Goal: Task Accomplishment & Management: Use online tool/utility

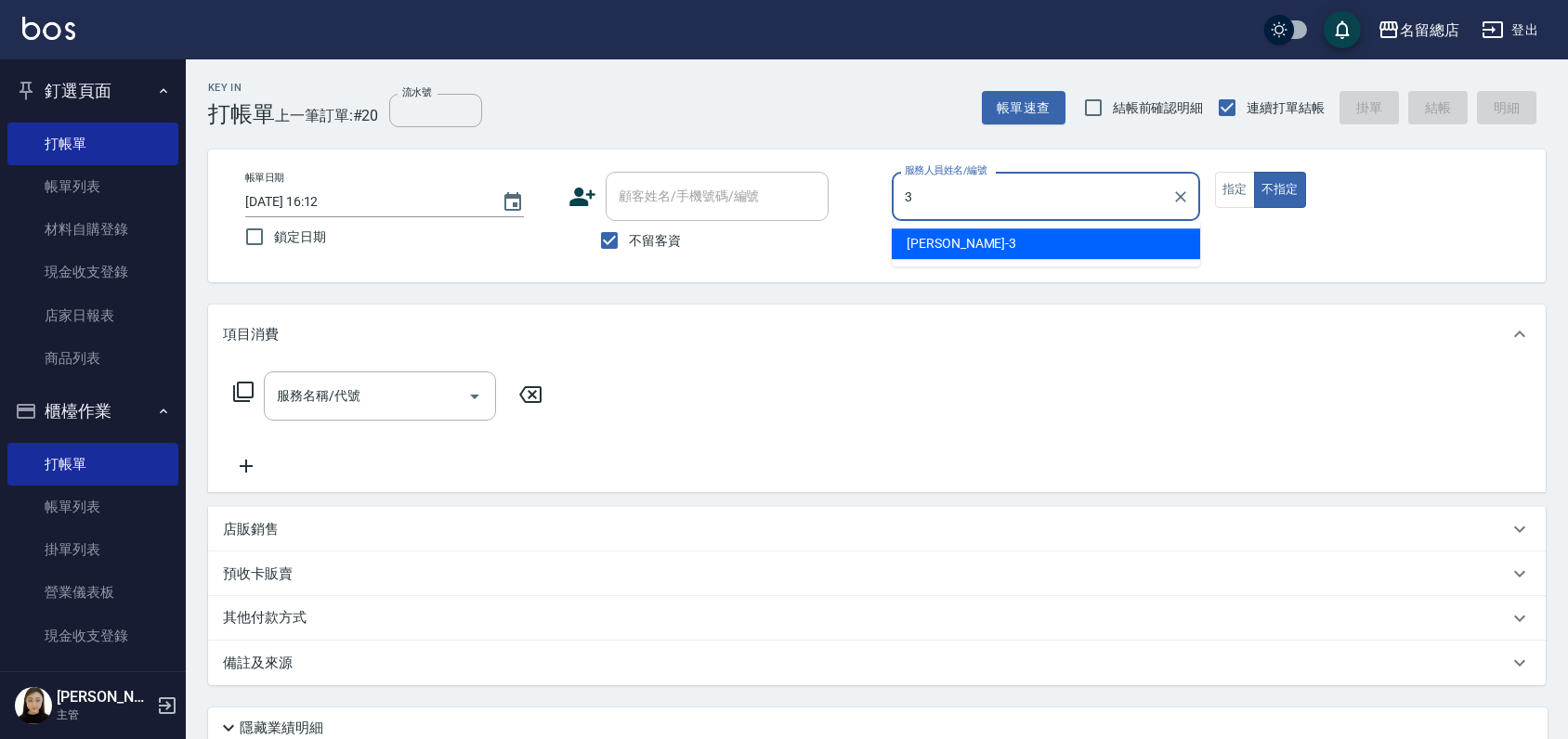
type input "芷涵-3"
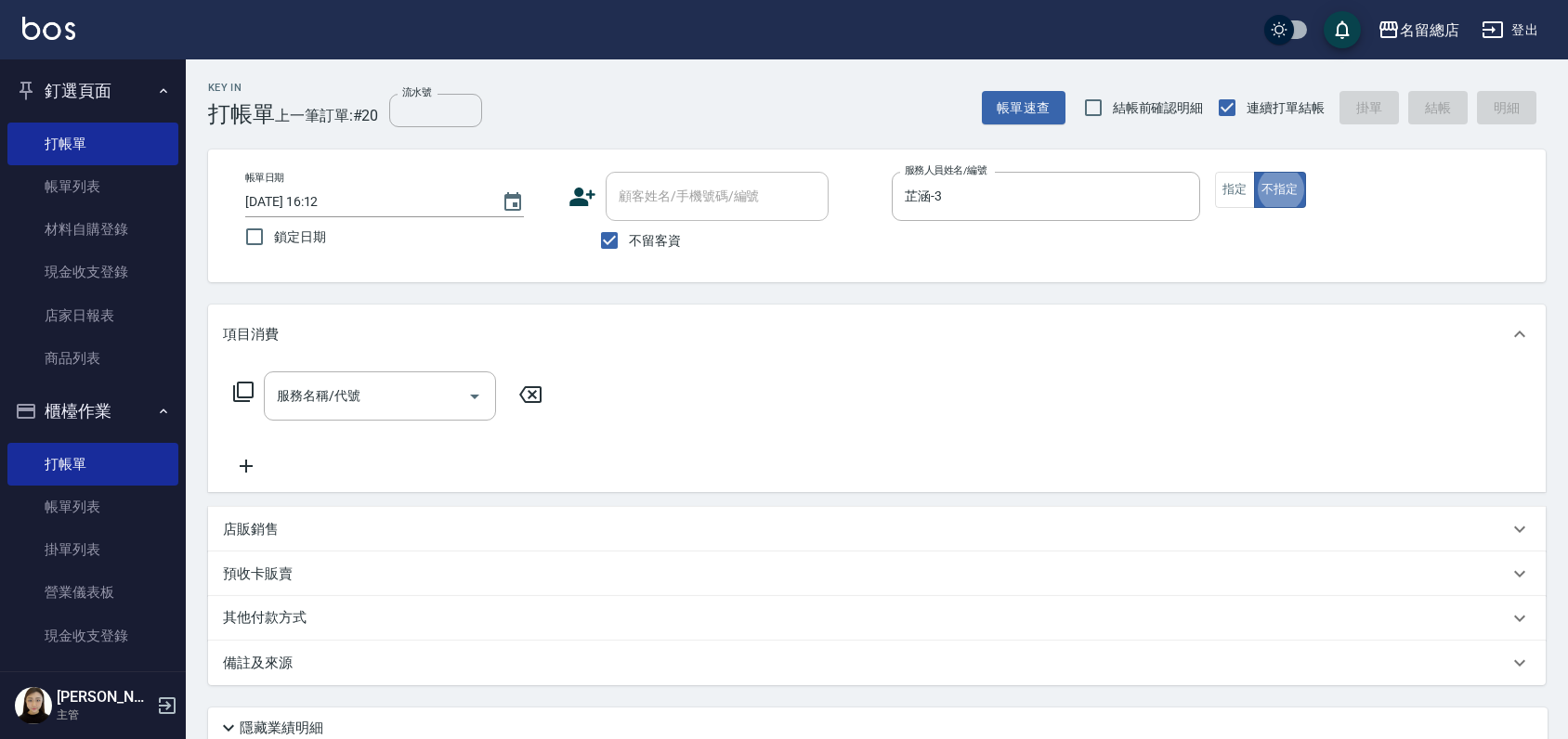
type button "false"
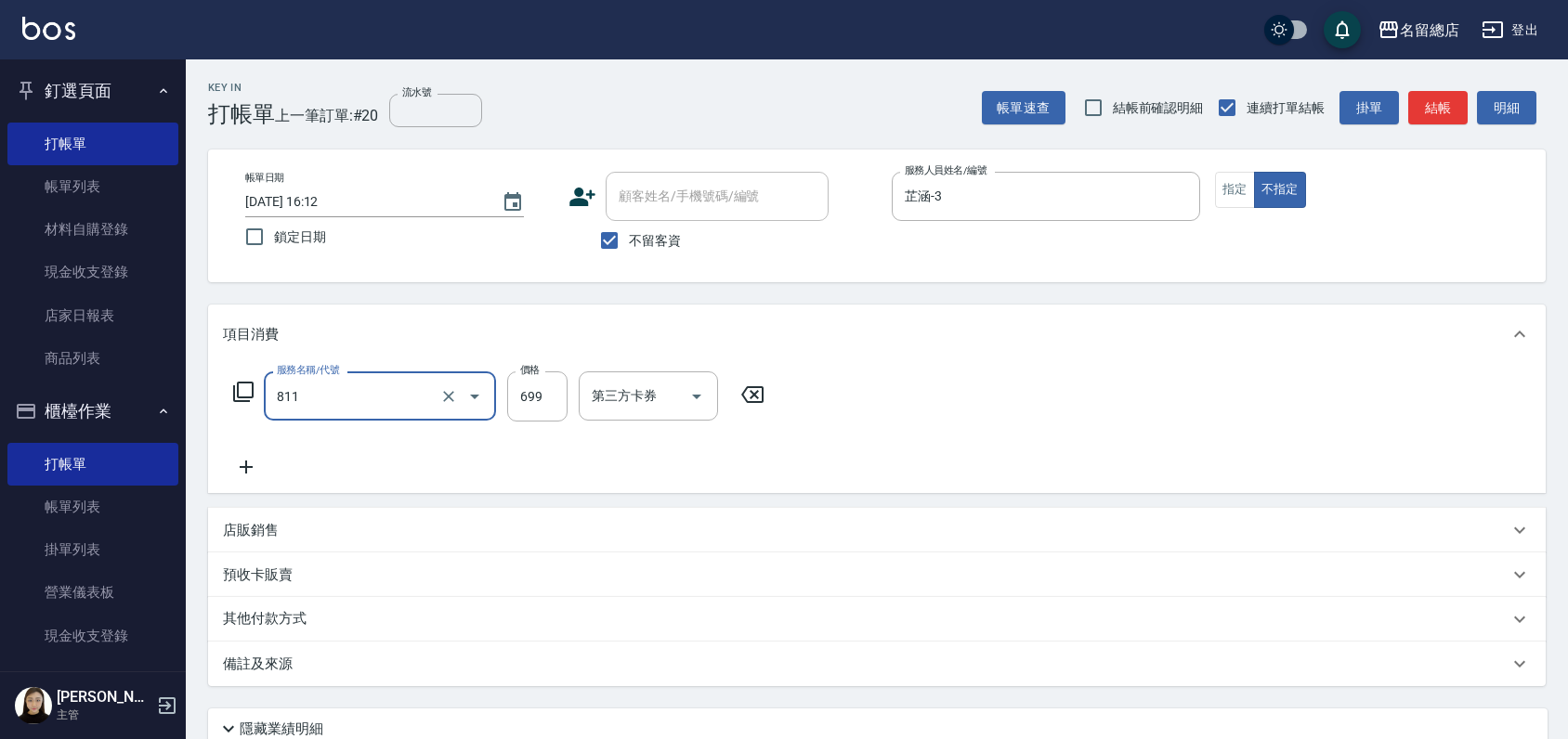
type input "洗+剪(811)"
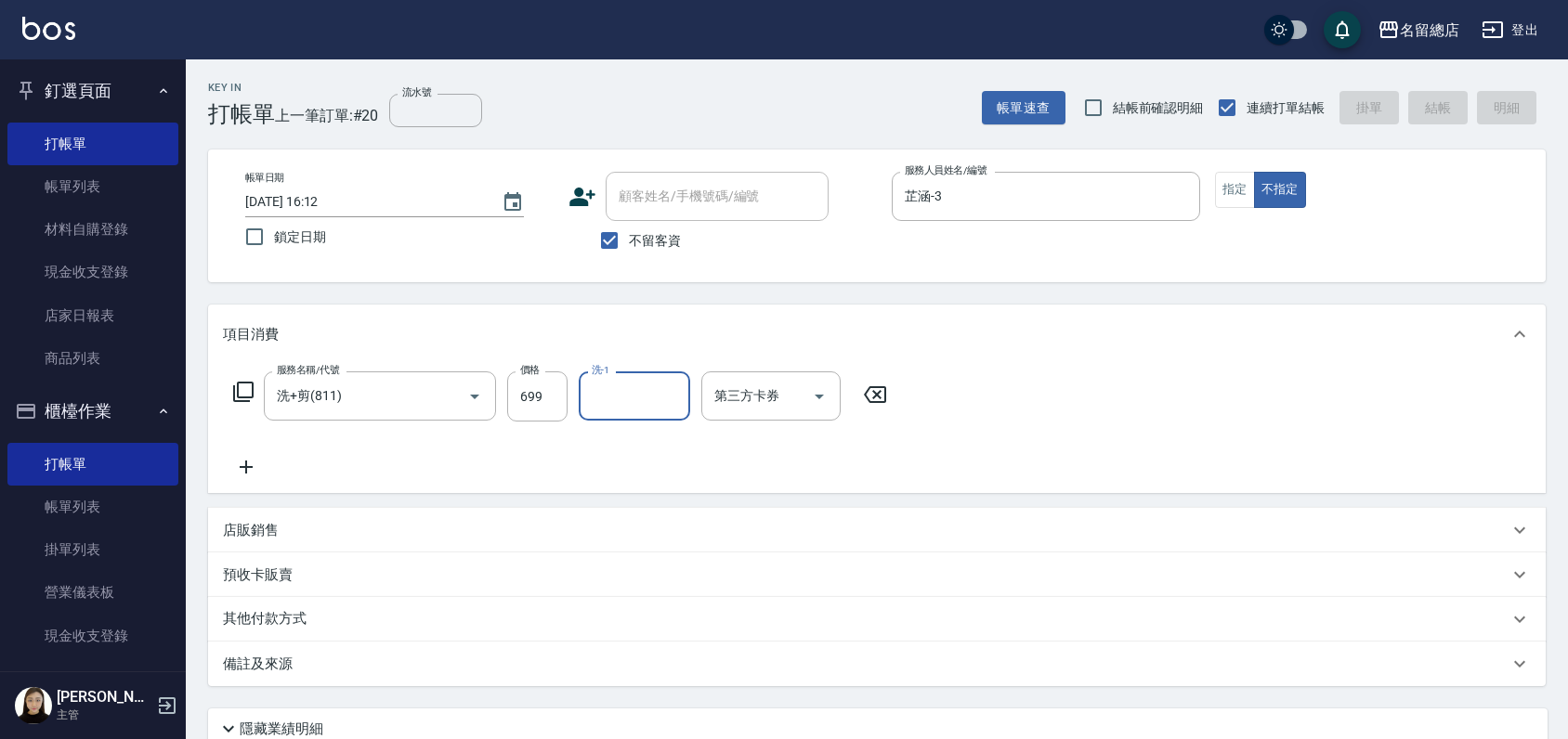
type input "[DATE] 17:13"
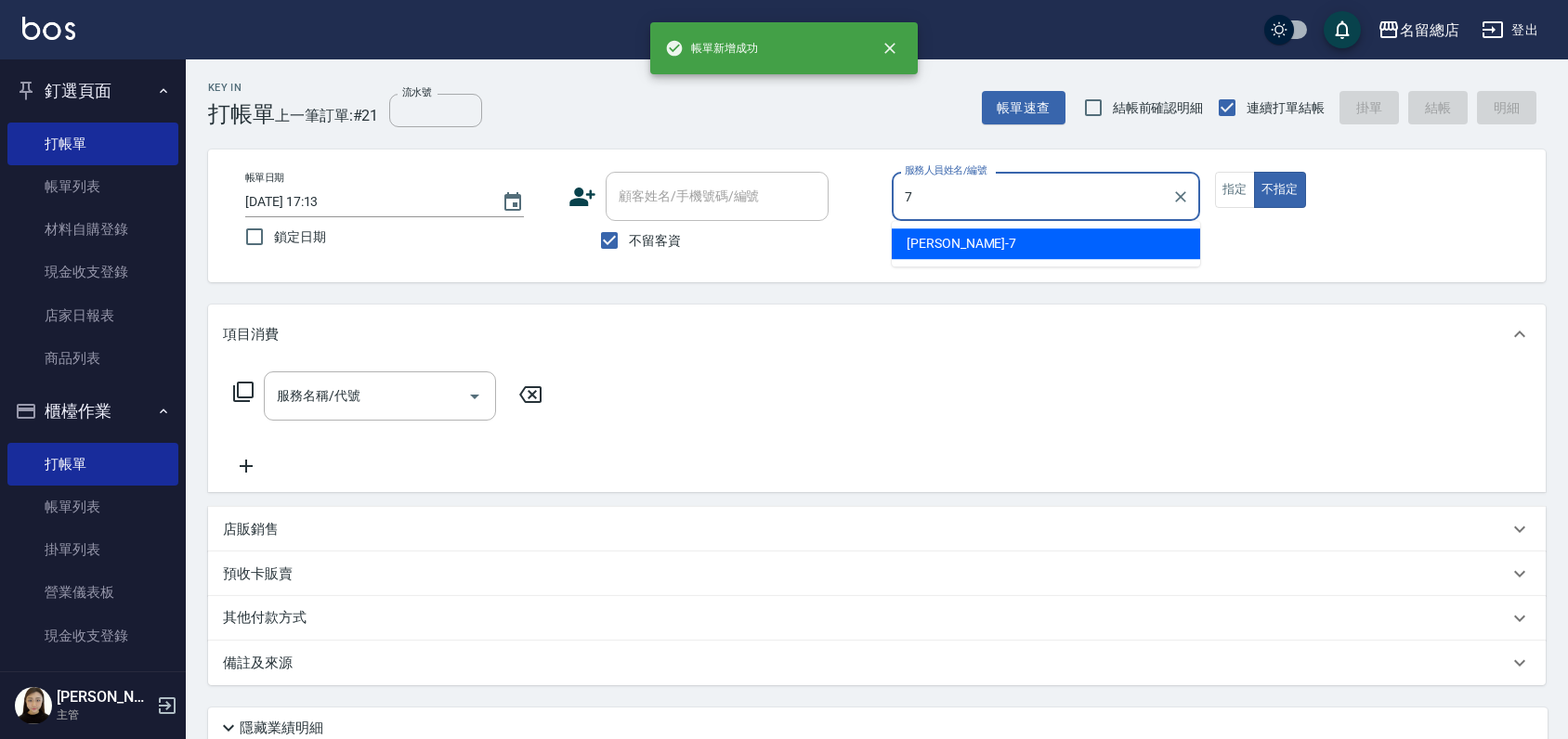
type input "Mick-7"
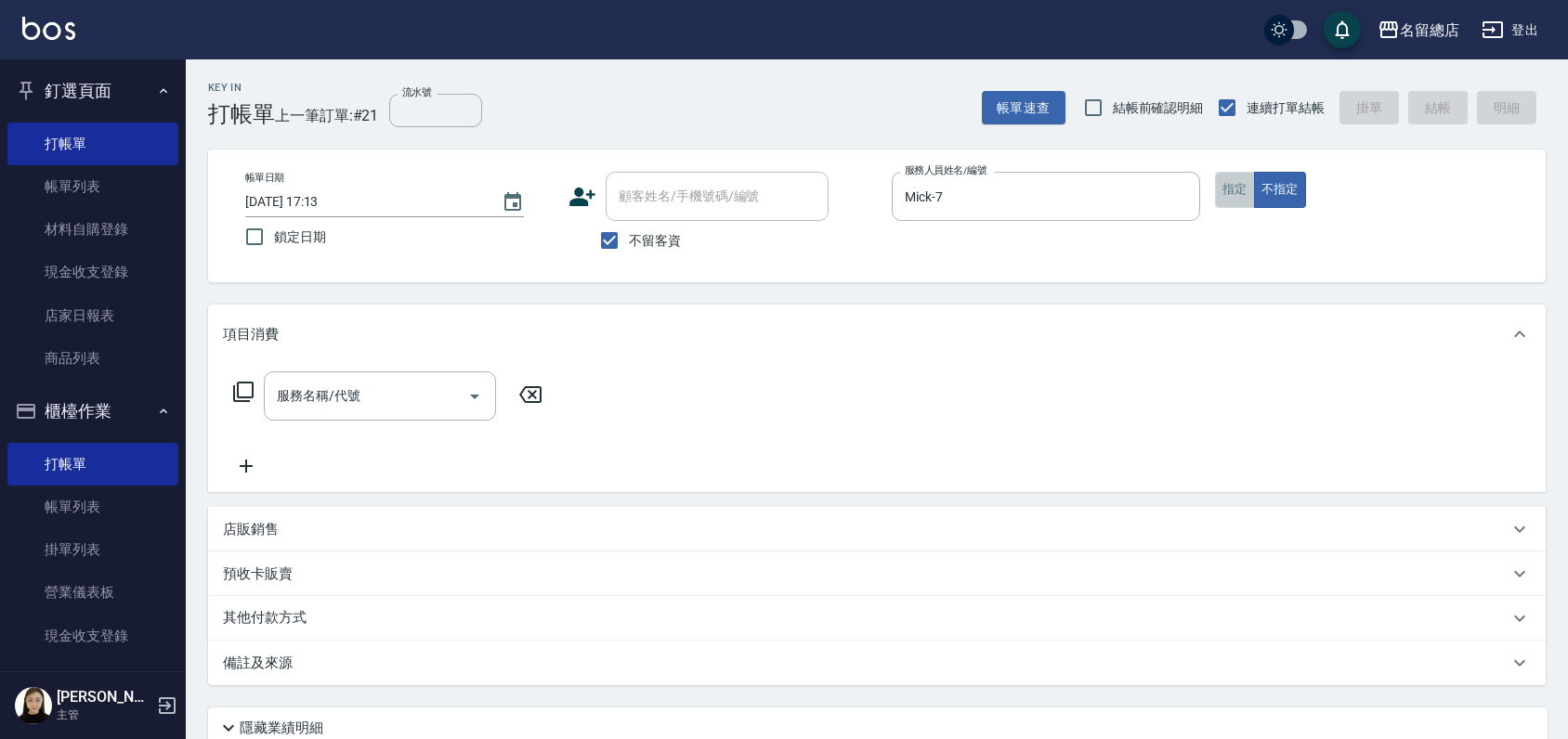
click at [1230, 197] on button "指定" at bounding box center [1235, 189] width 40 height 37
type button "true"
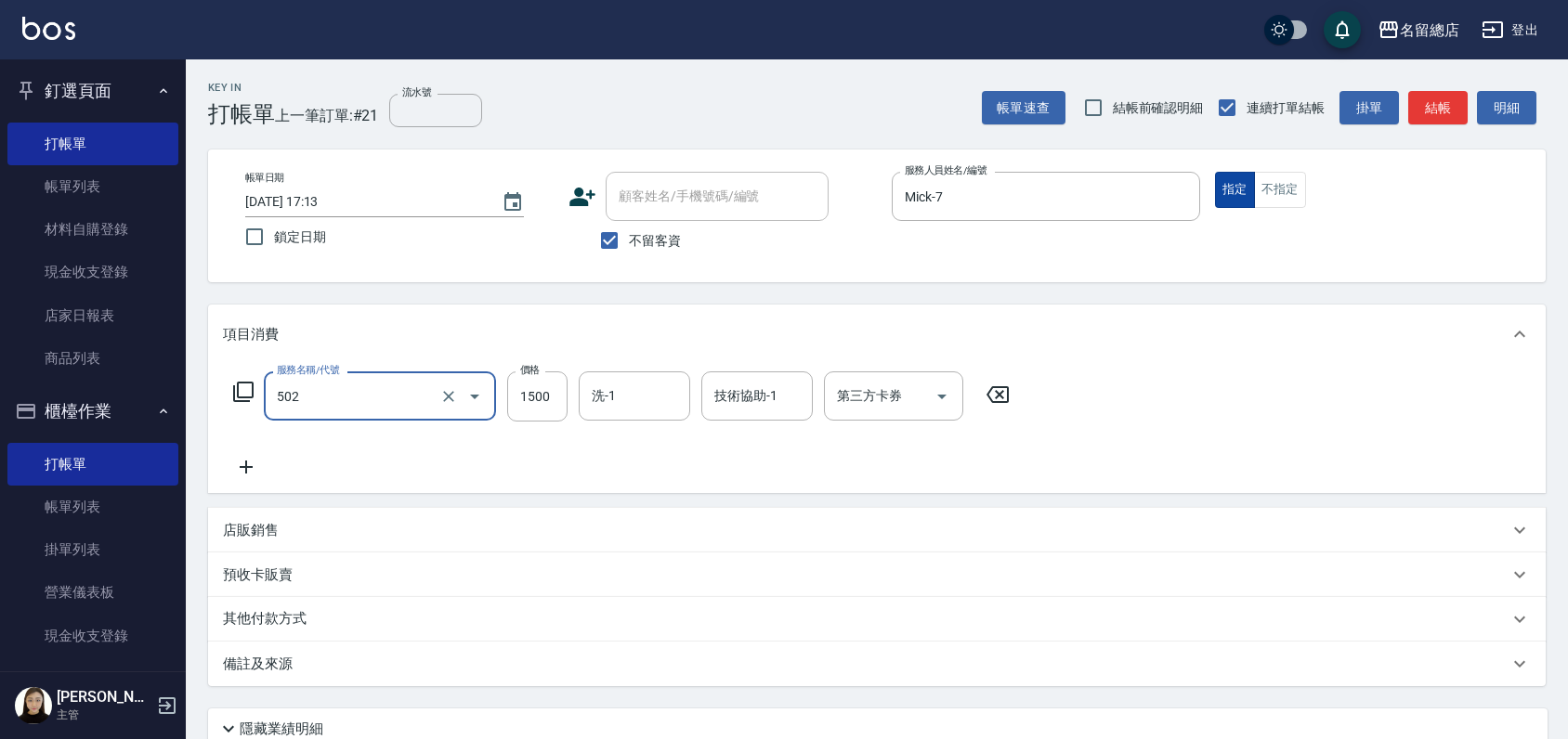
type input "染髮1500以上(502)"
type input "2500"
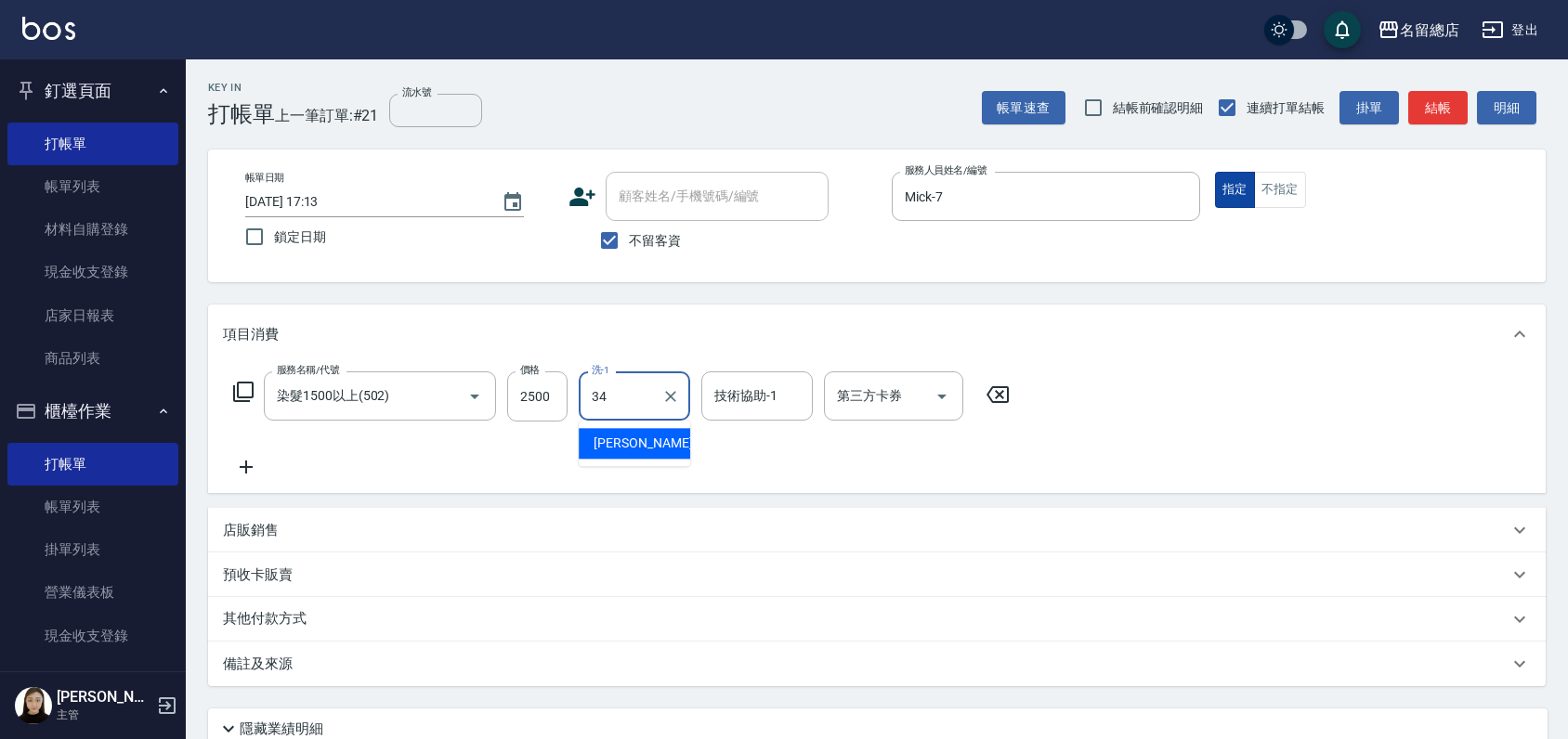
type input "[PERSON_NAME]-34"
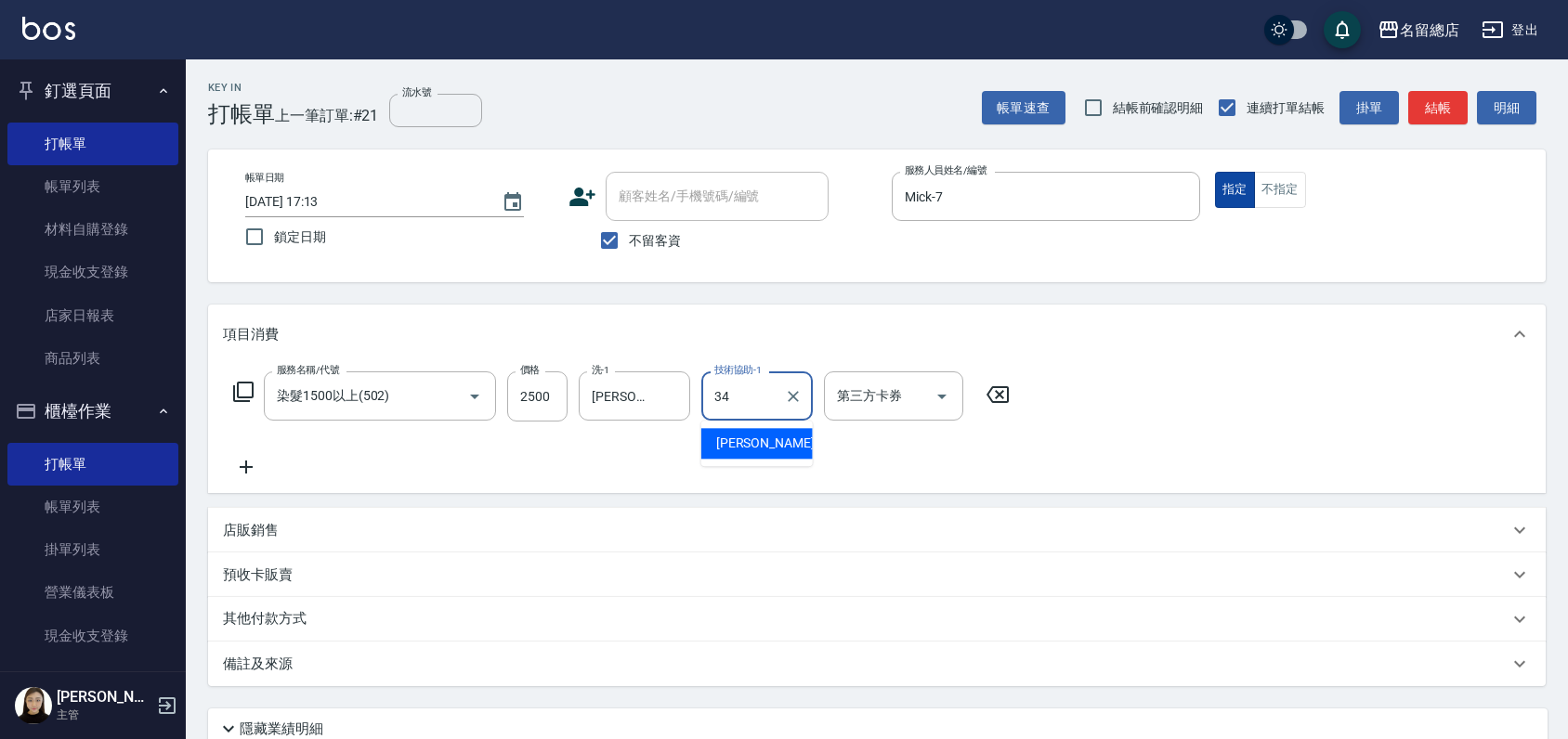
type input "[PERSON_NAME]-34"
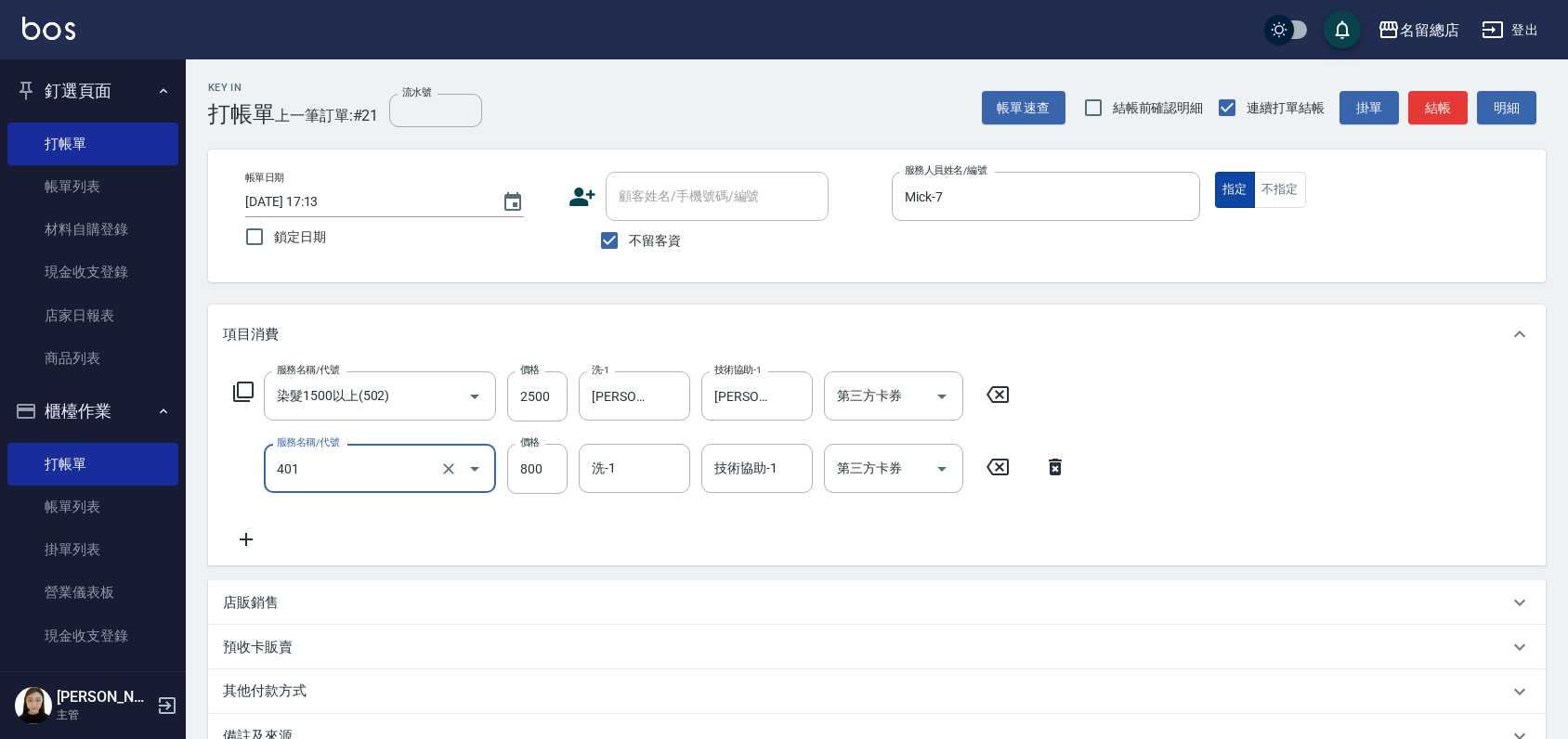
type input "自備護髮(401)"
click at [549, 464] on input "800" at bounding box center [537, 469] width 60 height 51
type input "900"
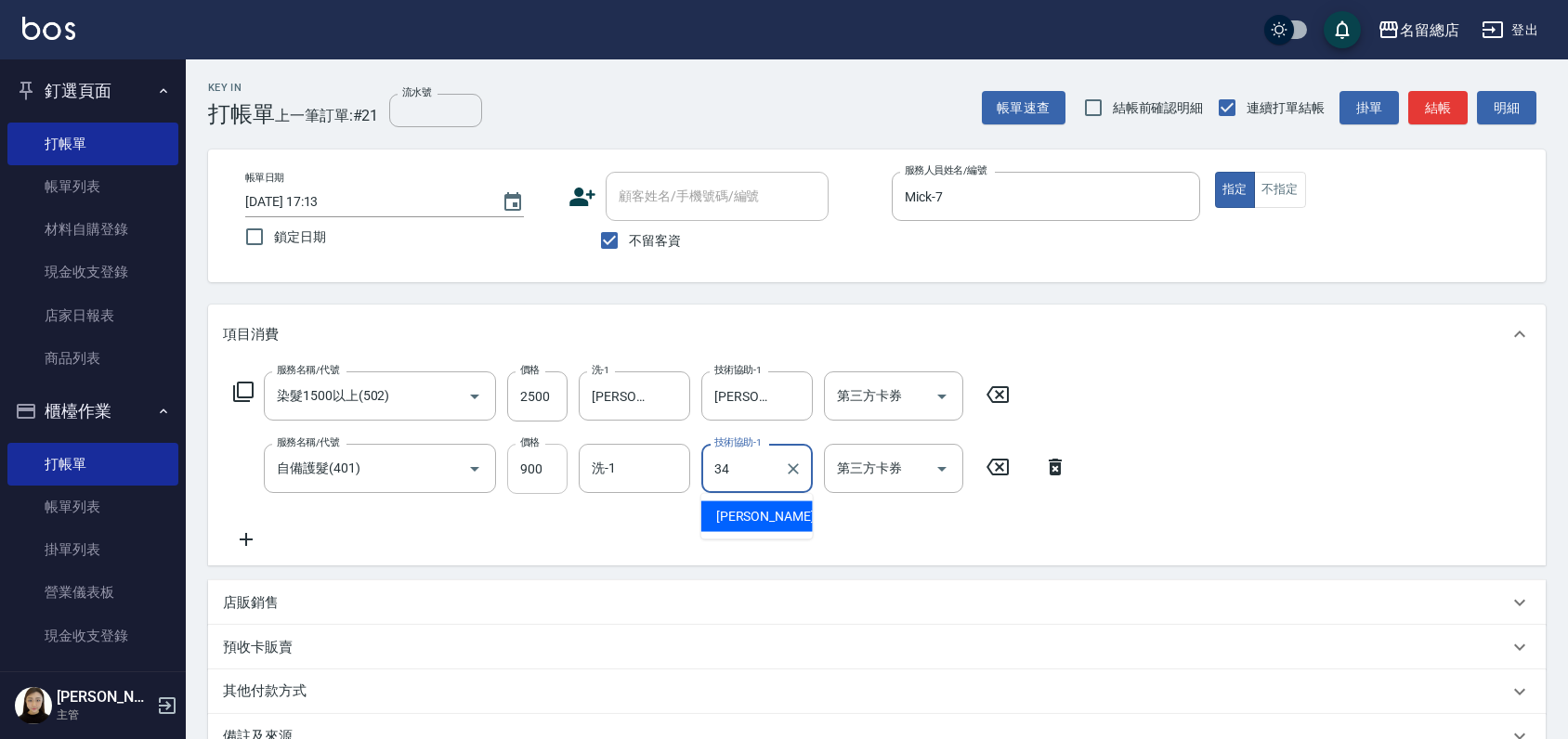
type input "[PERSON_NAME]-34"
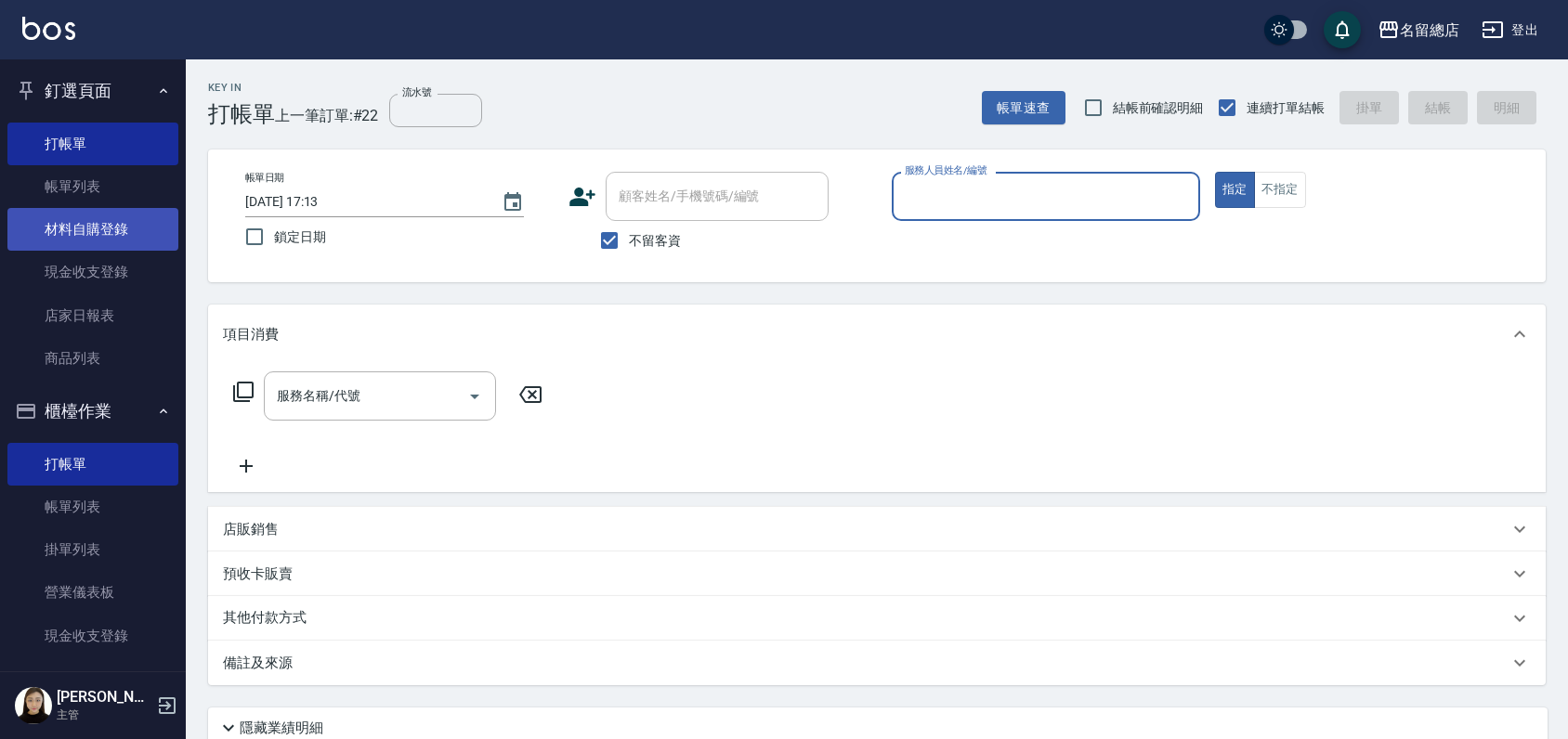
click at [103, 234] on link "材料自購登錄" at bounding box center [92, 229] width 171 height 43
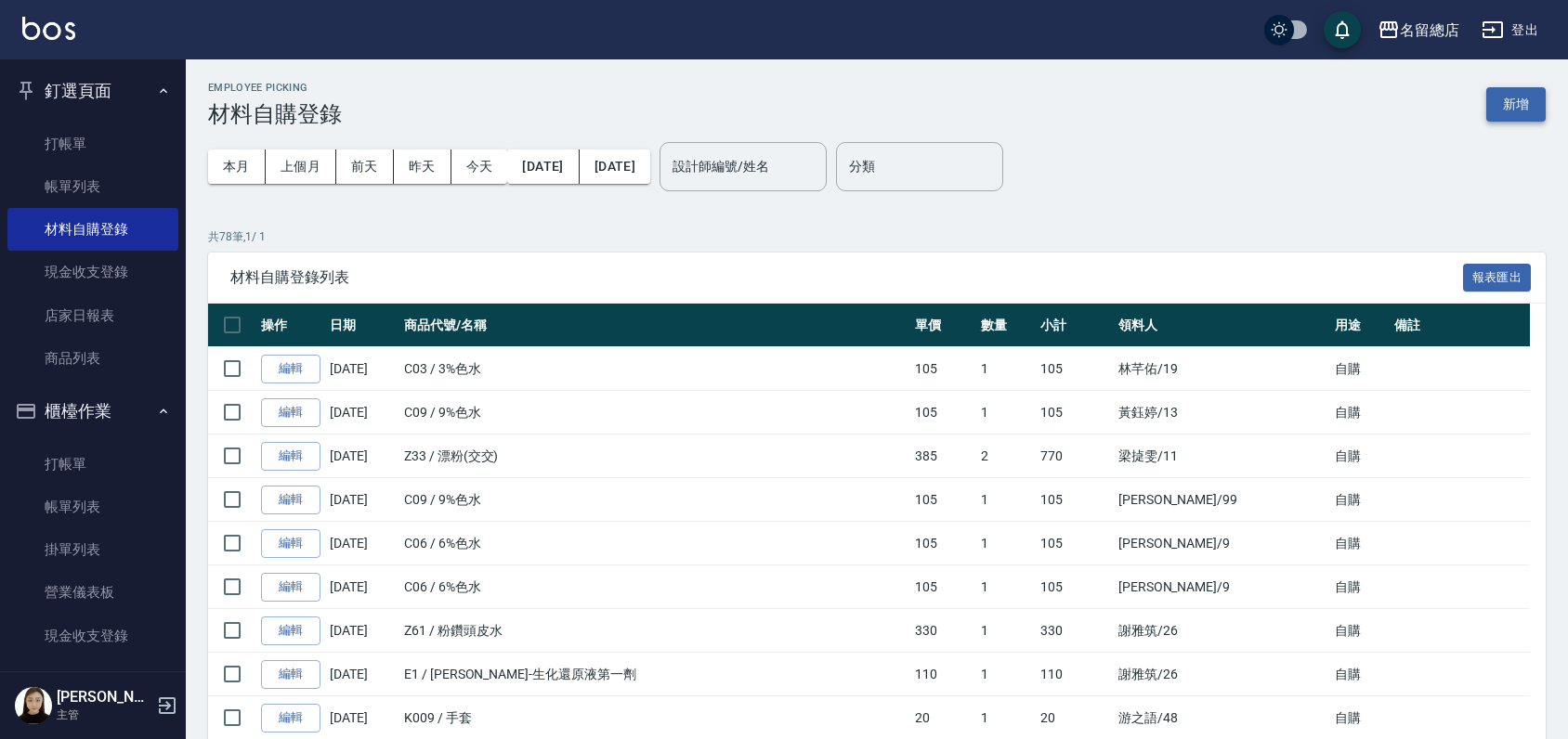
click at [1508, 100] on button "新增" at bounding box center [1515, 104] width 60 height 35
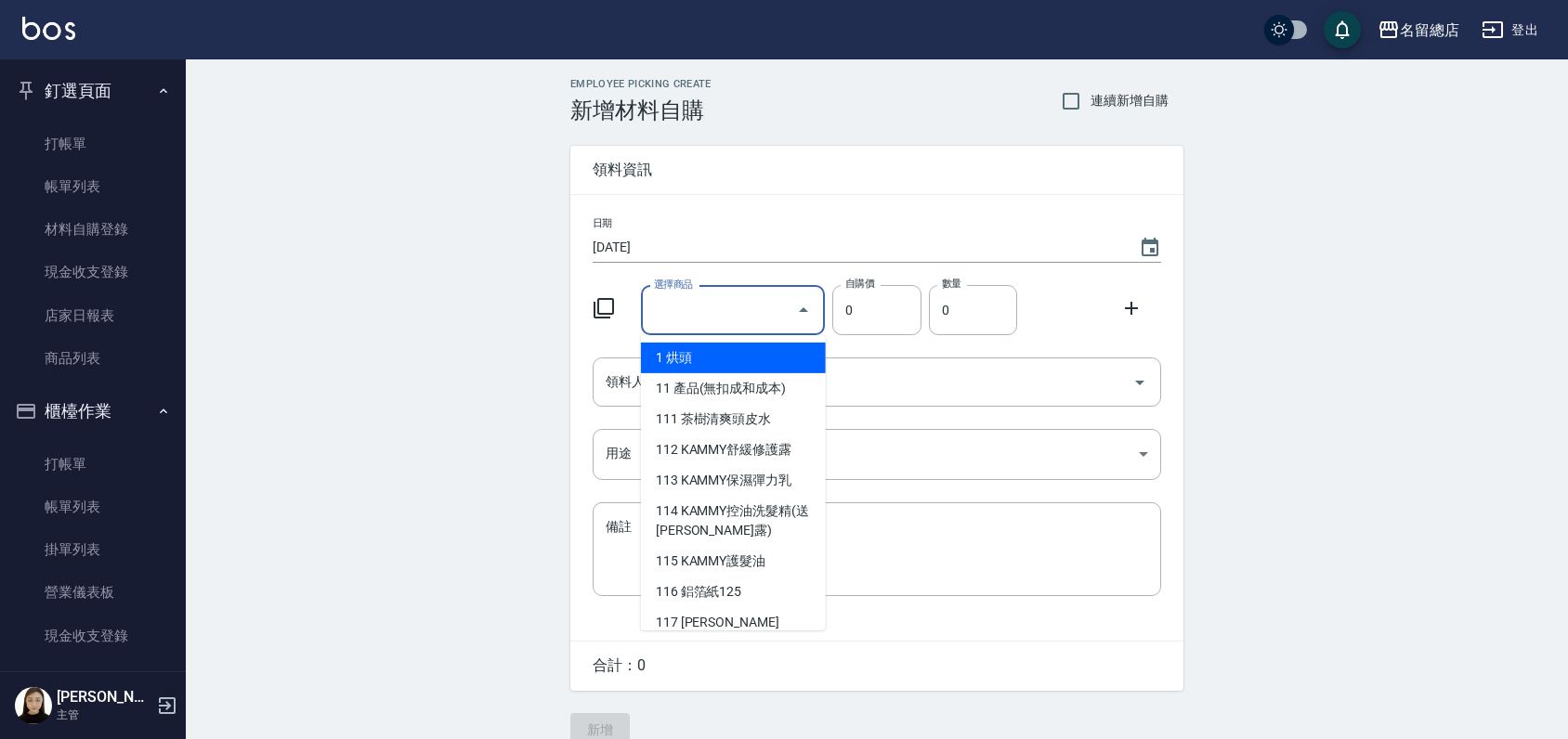
click at [725, 312] on input "選擇商品" at bounding box center [719, 310] width 140 height 33
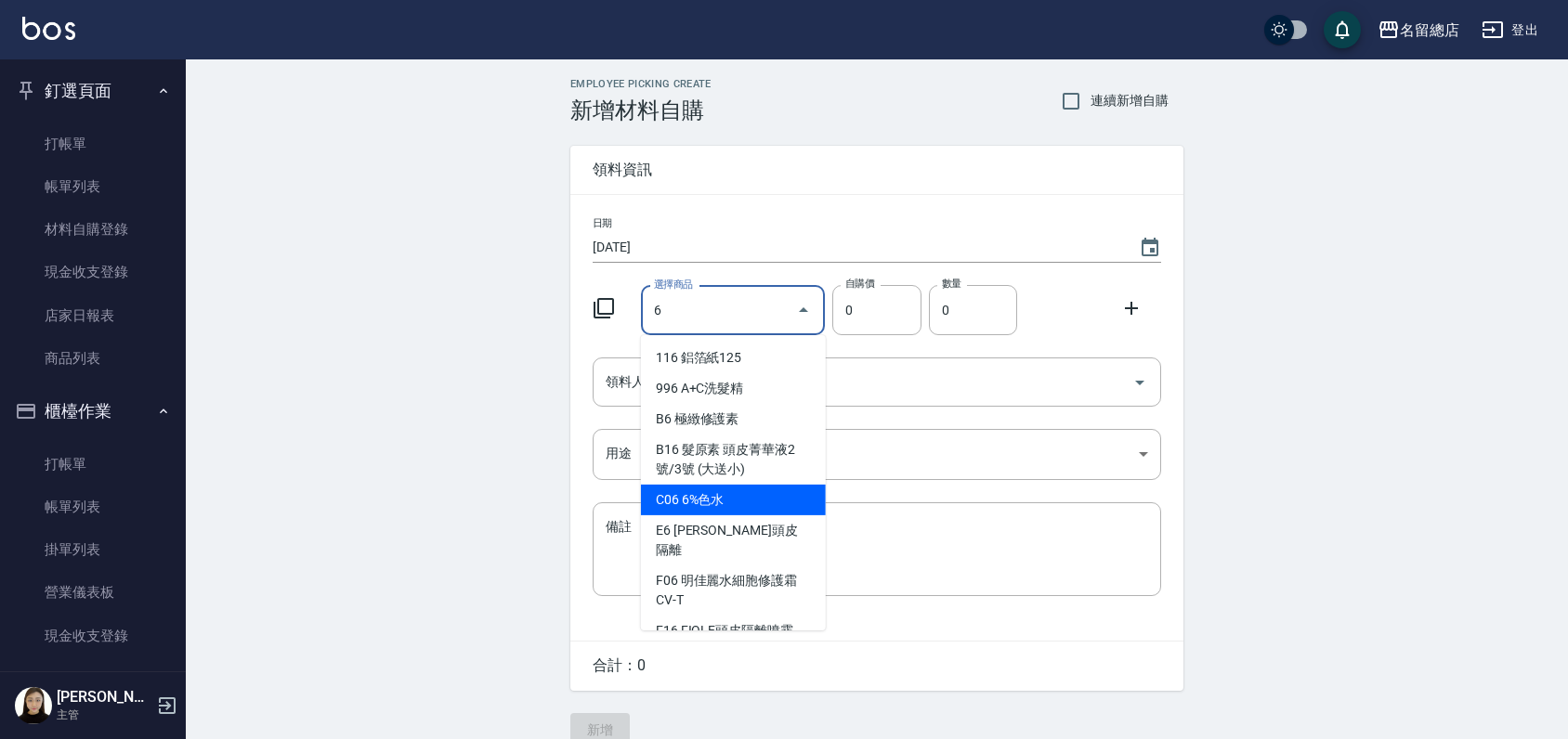
click at [780, 500] on li "C06 6%色水" at bounding box center [733, 500] width 184 height 31
type input "6%色水"
type input "105"
type input "1"
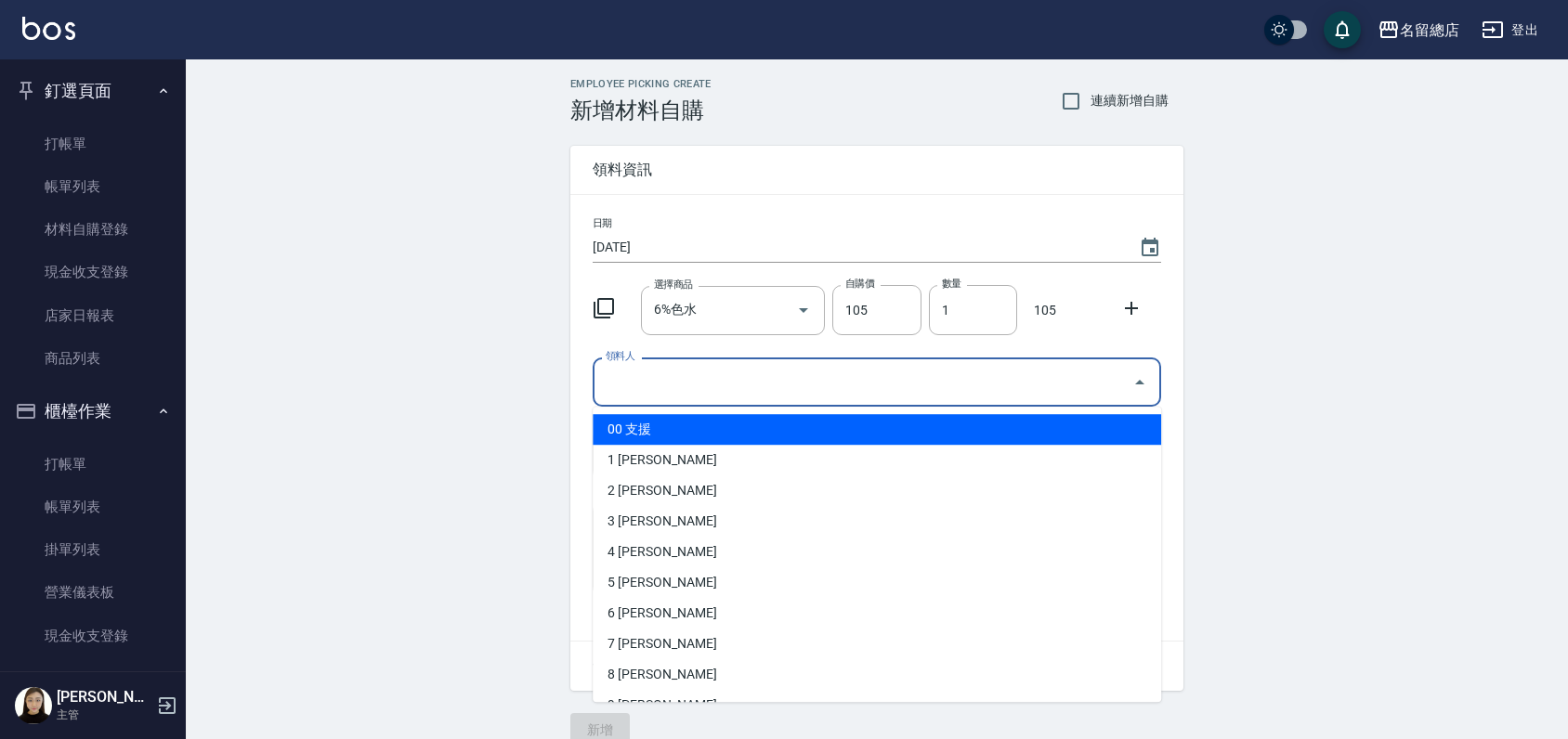
click at [795, 388] on input "領料人" at bounding box center [863, 382] width 524 height 33
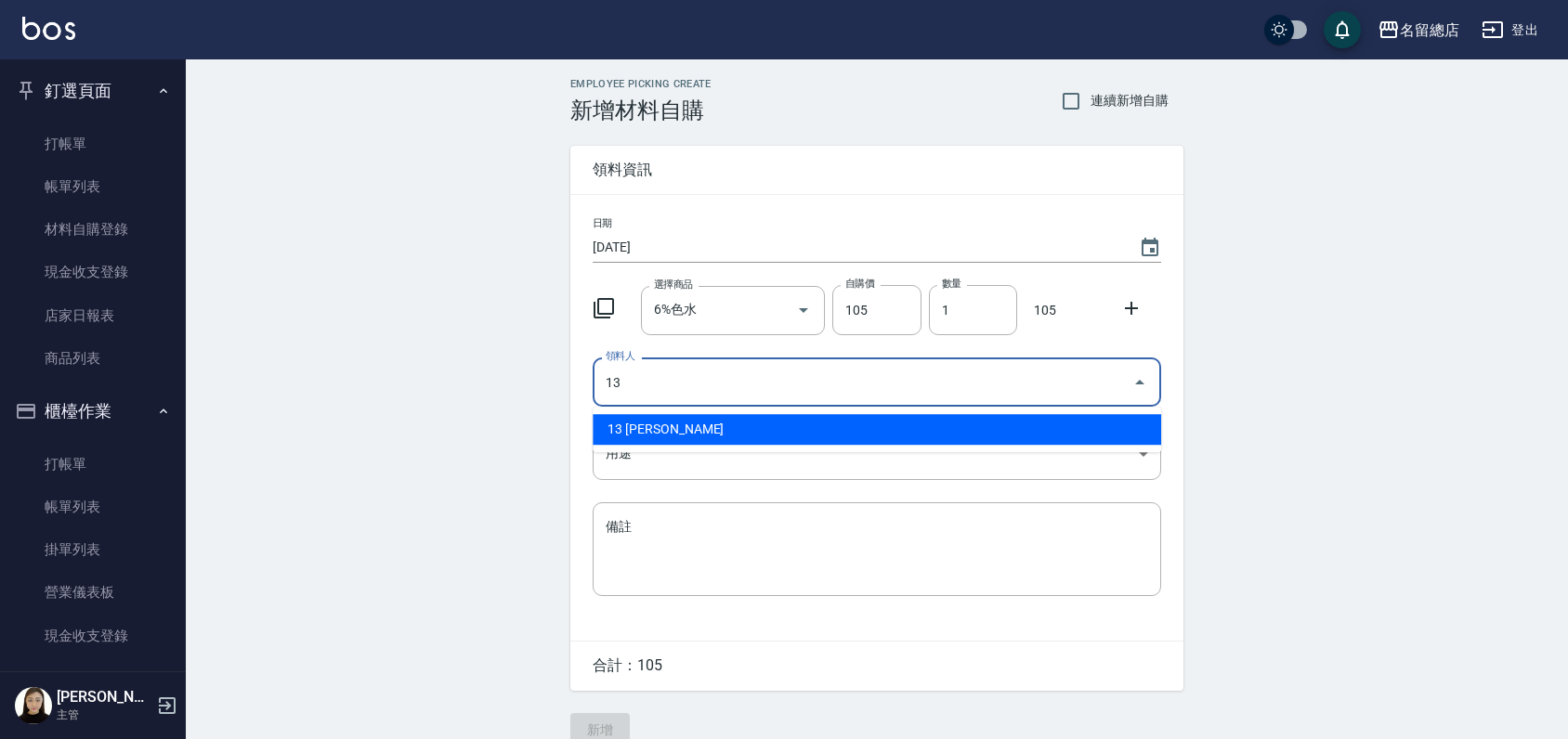
click at [826, 422] on li "13 [PERSON_NAME]" at bounding box center [876, 430] width 568 height 31
type input "13 [PERSON_NAME]"
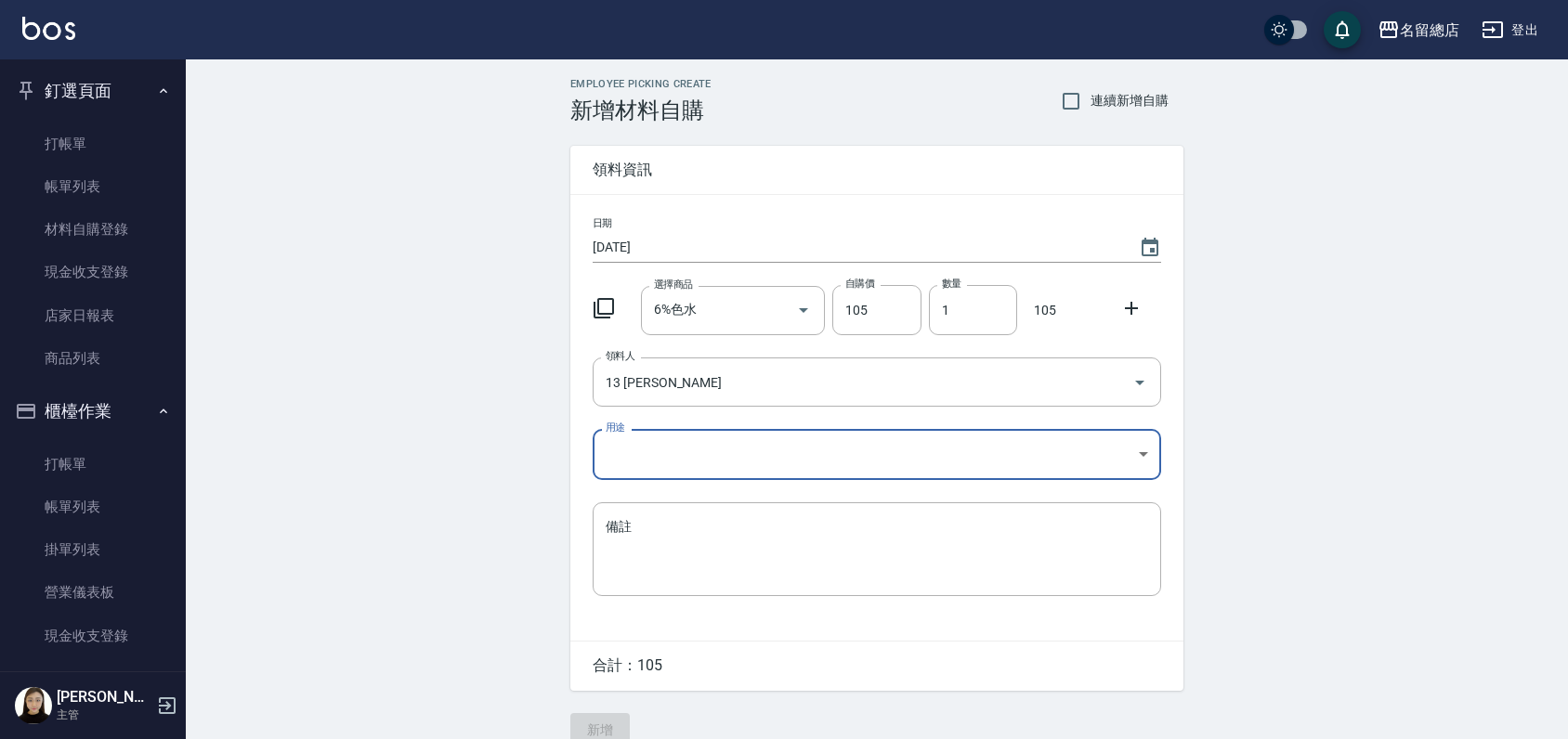
click at [807, 441] on body "名留總店 登出 釘選頁面 打帳單 帳單列表 材料自購登錄 現金收支登錄 店家日報表 商品列表 櫃檯作業 打帳單 帳單列表 掛單列表 營業儀表板 現金收支登錄 …" at bounding box center [784, 383] width 1568 height 766
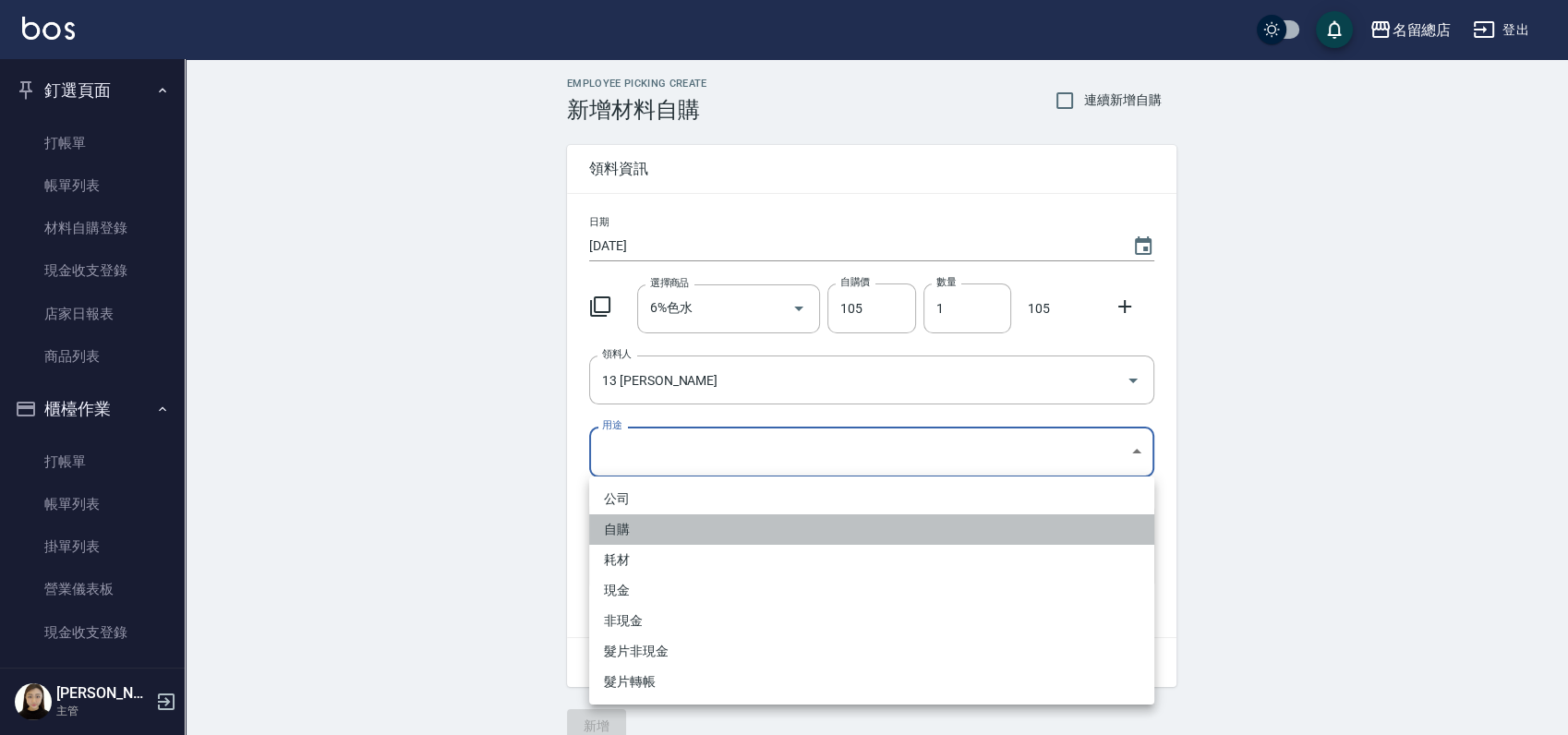
click at [642, 528] on li "自購" at bounding box center [871, 530] width 565 height 31
type input "自購"
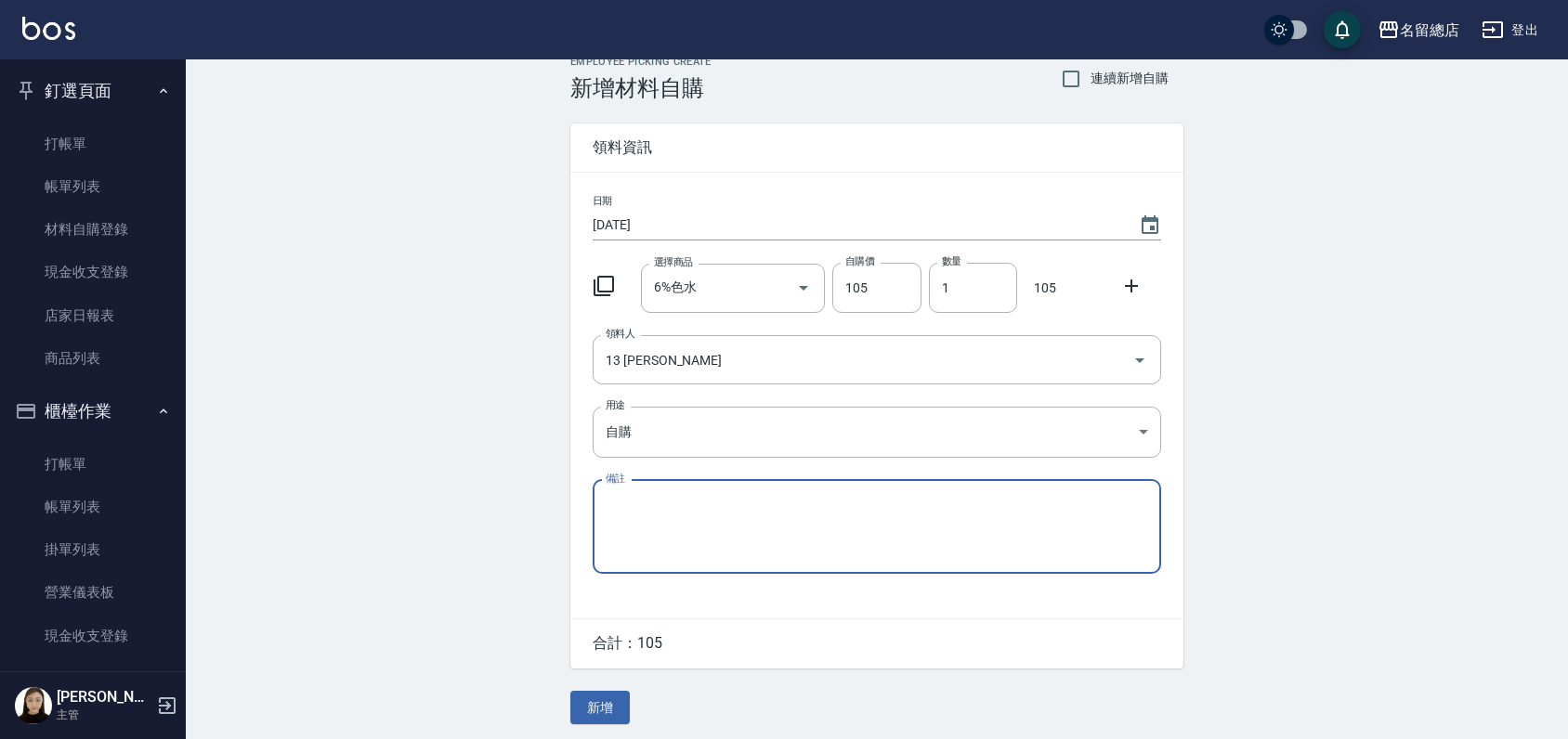
scroll to position [28, 0]
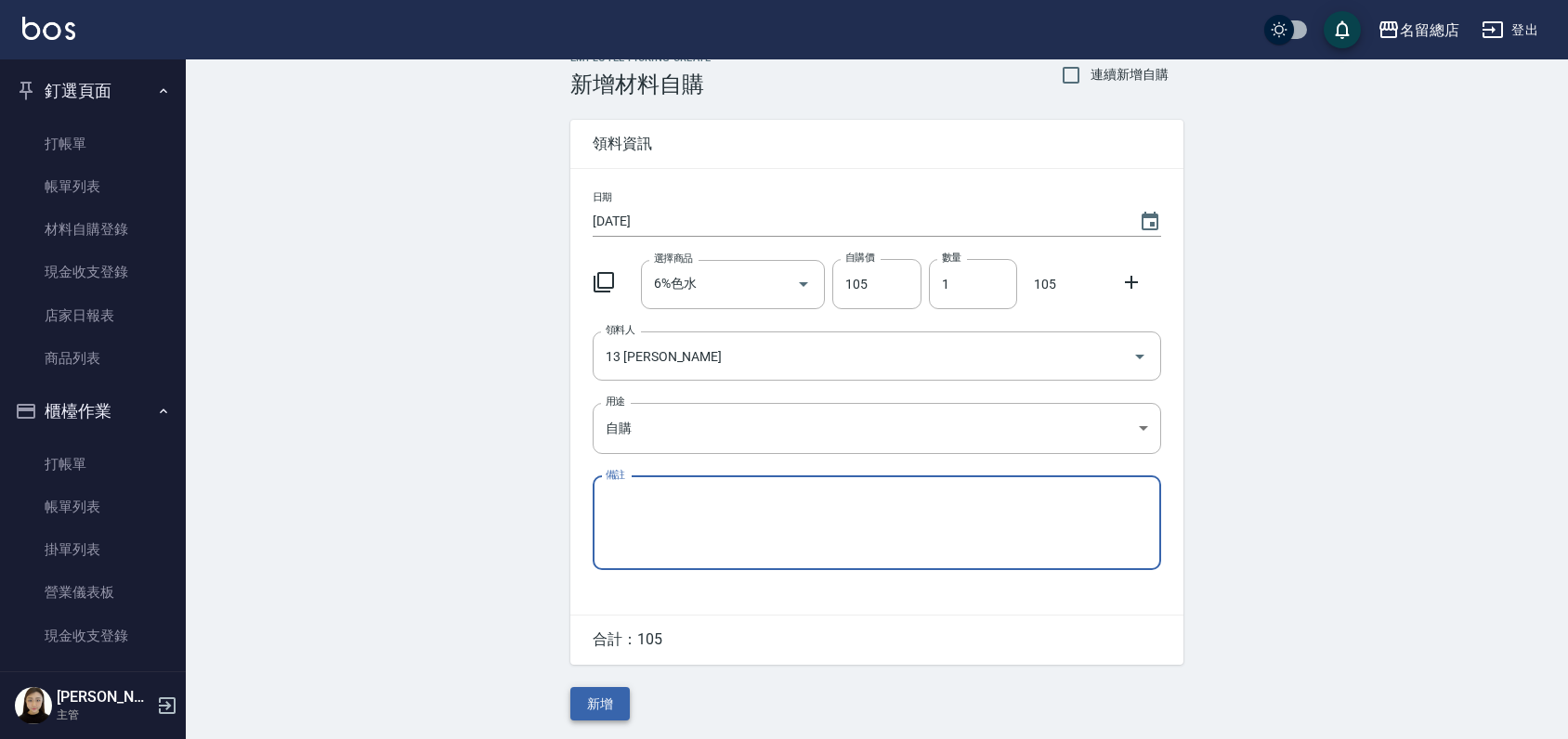
click at [608, 694] on button "新增" at bounding box center [600, 704] width 60 height 35
